Goal: Complete application form

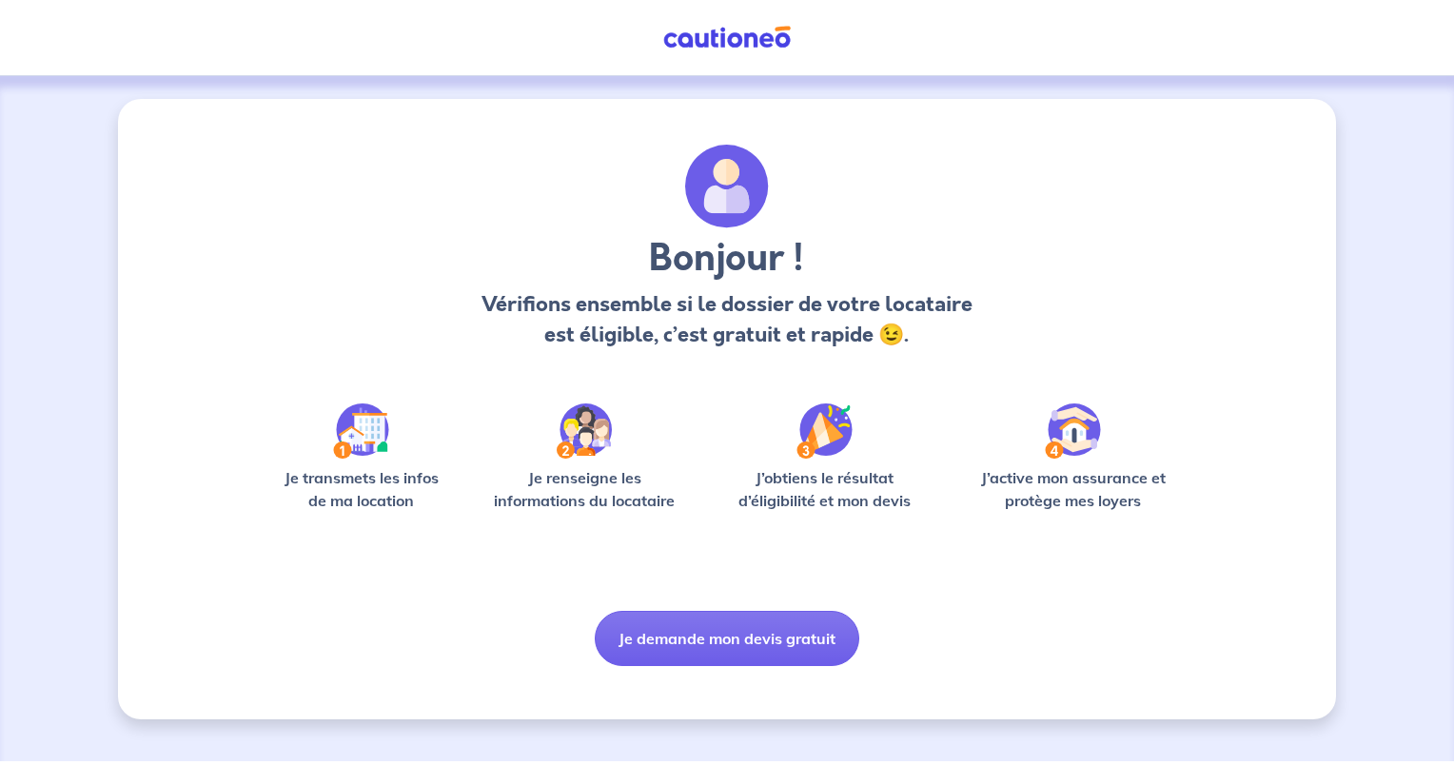
click at [743, 643] on button "Je demande mon devis gratuit" at bounding box center [727, 638] width 265 height 55
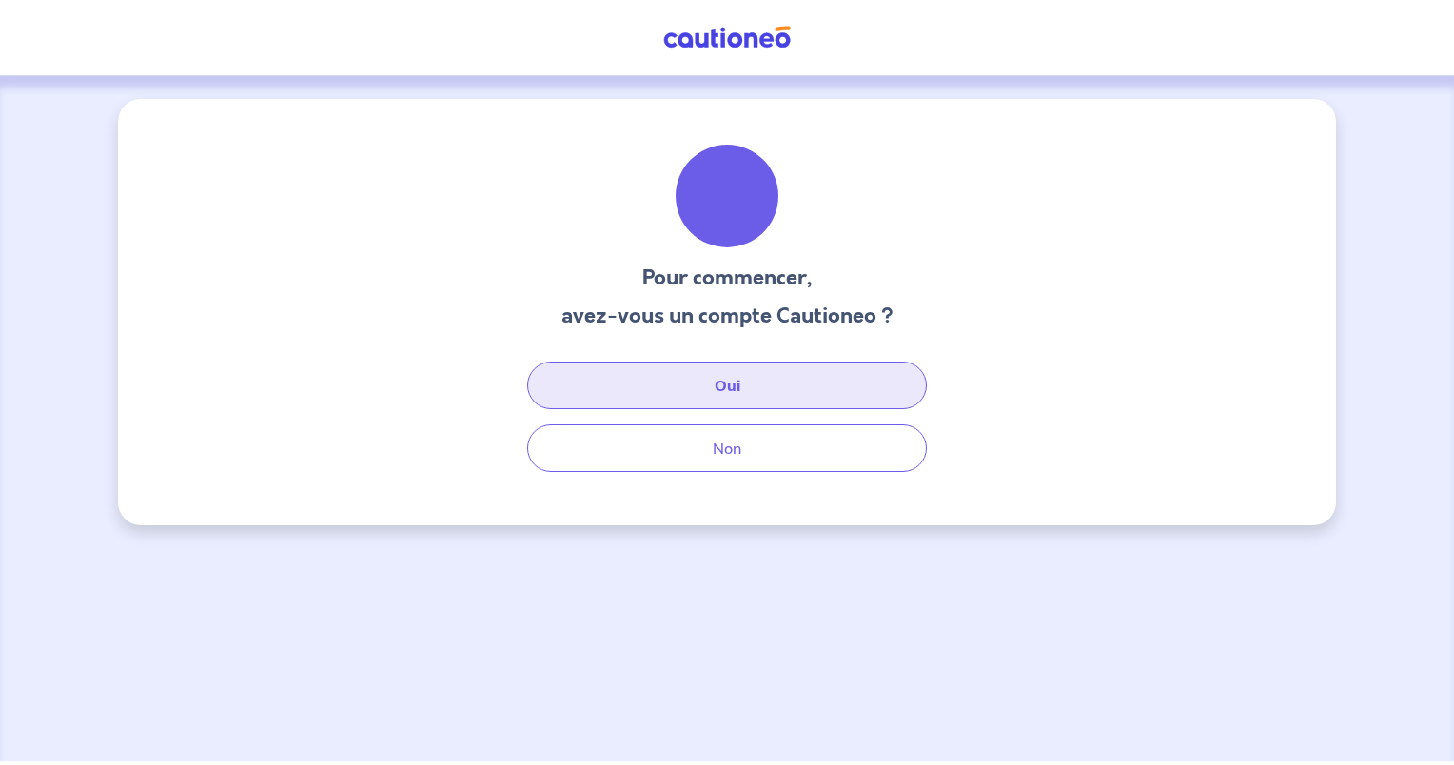
click at [789, 378] on button "Oui" at bounding box center [727, 386] width 400 height 48
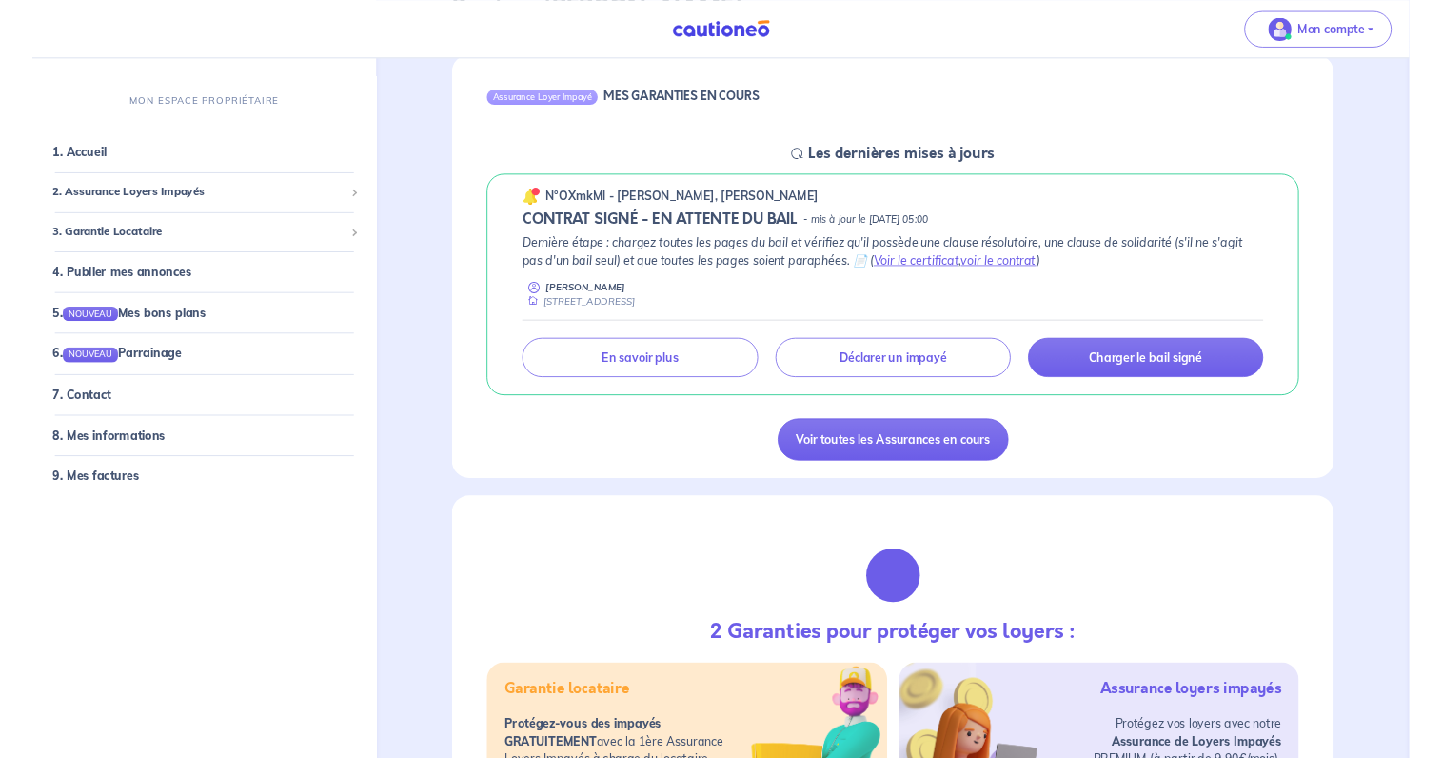
scroll to position [206, 0]
